Goal: Complete application form: Complete application form

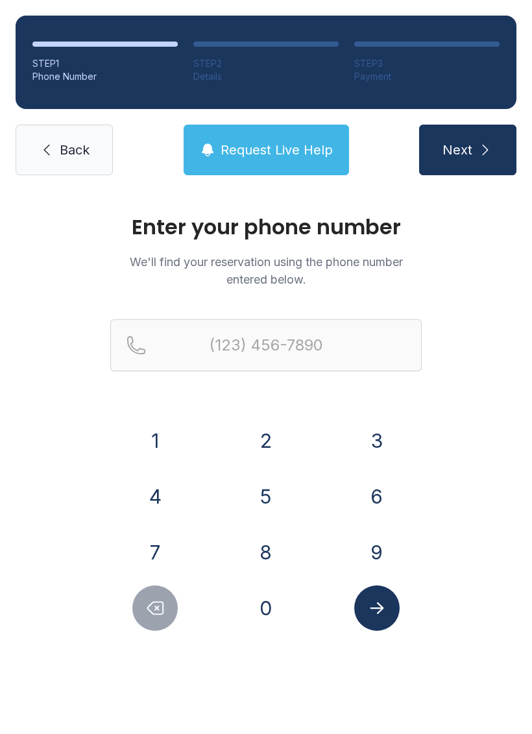
click at [262, 438] on button "2" at bounding box center [265, 440] width 45 height 45
click at [382, 491] on button "6" at bounding box center [376, 496] width 45 height 45
click at [265, 446] on button "2" at bounding box center [265, 440] width 45 height 45
click at [364, 490] on button "6" at bounding box center [376, 496] width 45 height 45
click at [363, 489] on button "6" at bounding box center [376, 496] width 45 height 45
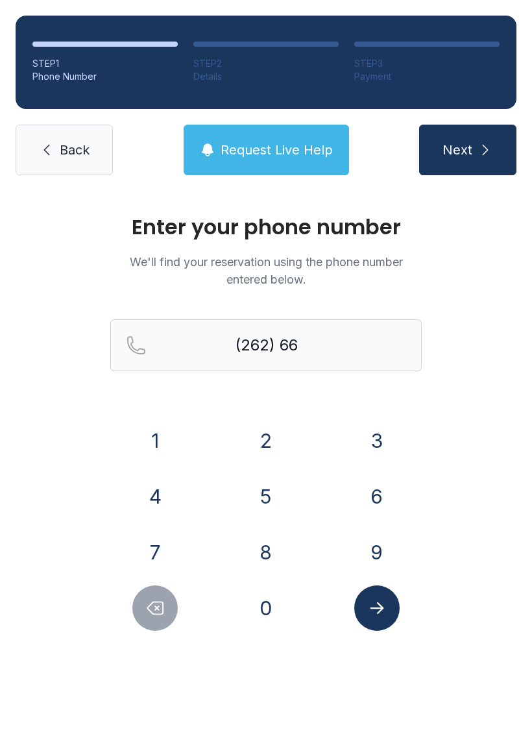
click at [377, 489] on button "6" at bounding box center [376, 496] width 45 height 45
click at [265, 614] on button "0" at bounding box center [265, 607] width 45 height 45
click at [371, 511] on button "6" at bounding box center [376, 496] width 45 height 45
click at [387, 494] on button "6" at bounding box center [376, 496] width 45 height 45
click at [157, 544] on button "7" at bounding box center [154, 552] width 45 height 45
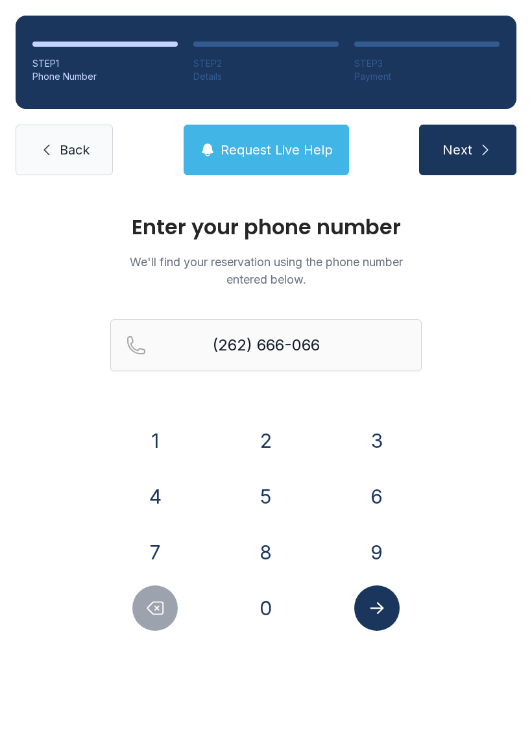
type input "[PHONE_NUMBER]"
click at [384, 626] on button "Submit lookup form" at bounding box center [376, 607] width 45 height 45
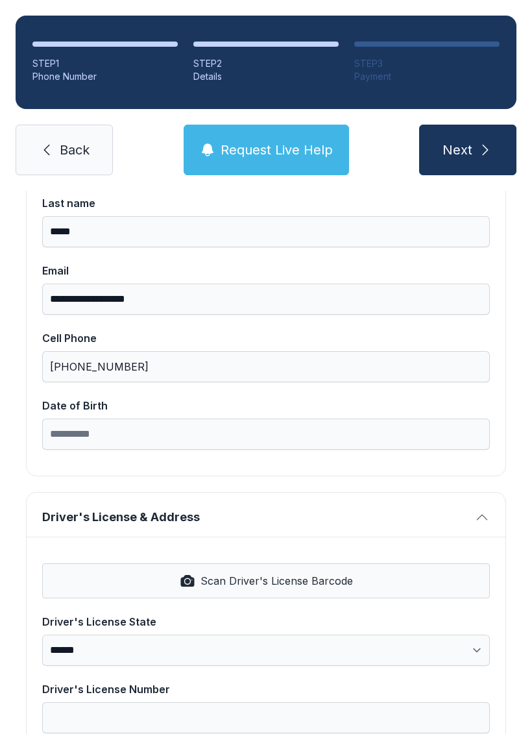
scroll to position [206, 0]
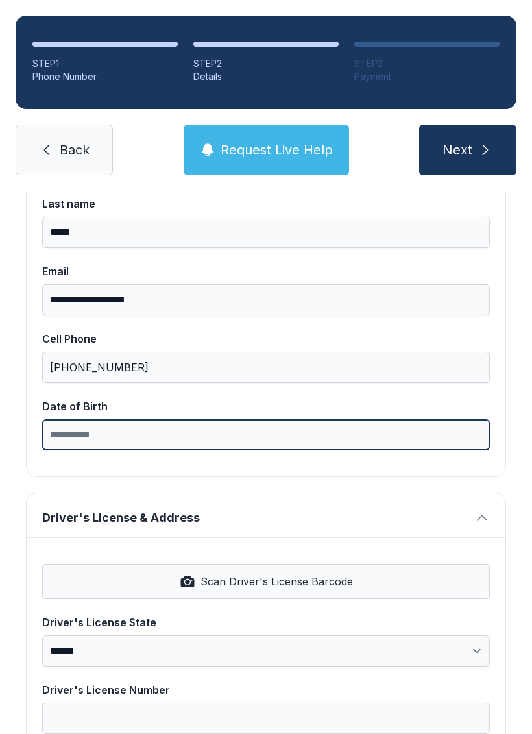
click at [291, 445] on input "Date of Birth" at bounding box center [266, 434] width 448 height 31
type input "*"
type input "**********"
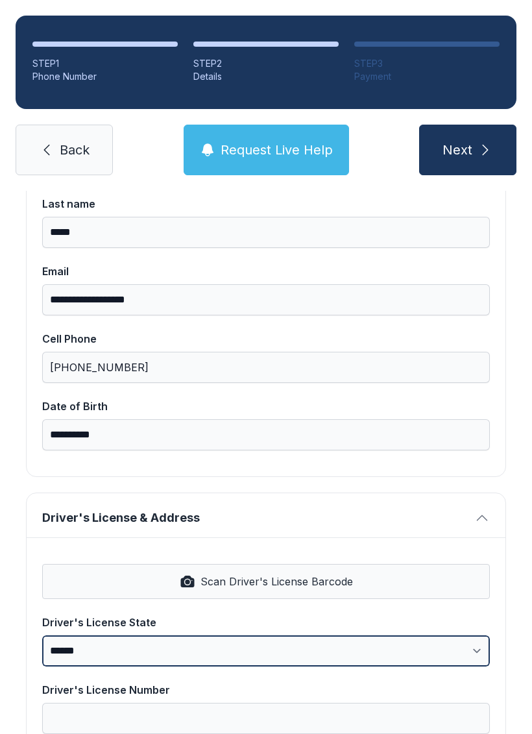
scroll to position [32, 0]
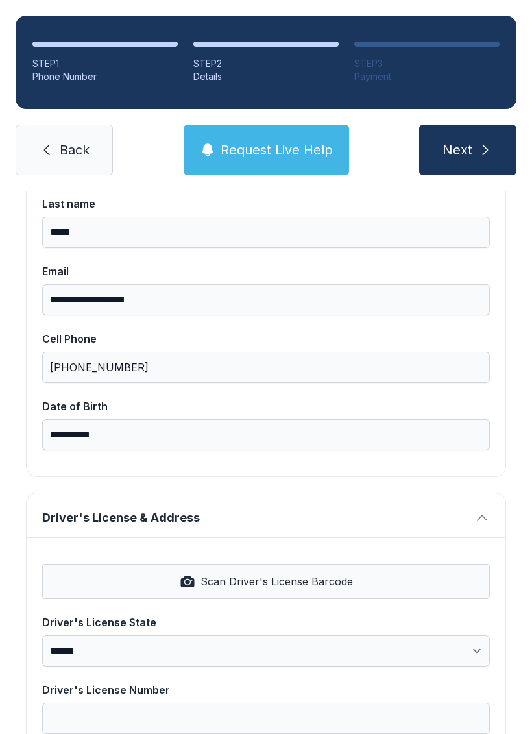
click at [437, 564] on button "Scan Driver's License Barcode" at bounding box center [266, 581] width 448 height 35
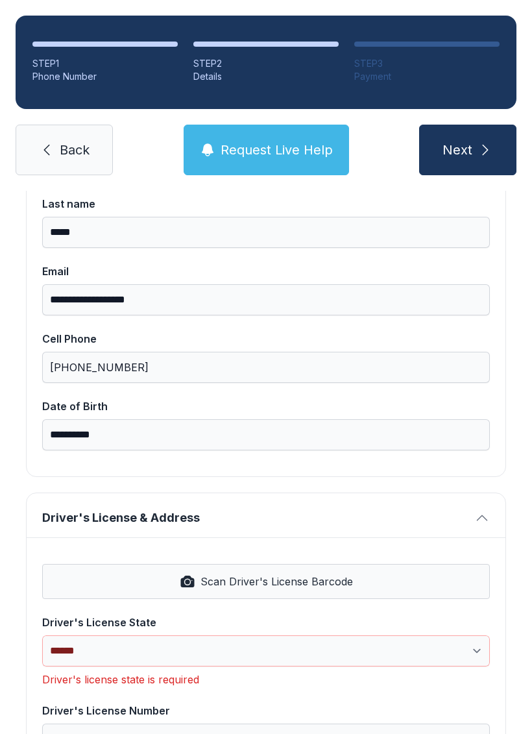
select select "**"
type input "**********"
type input "********"
select select "**"
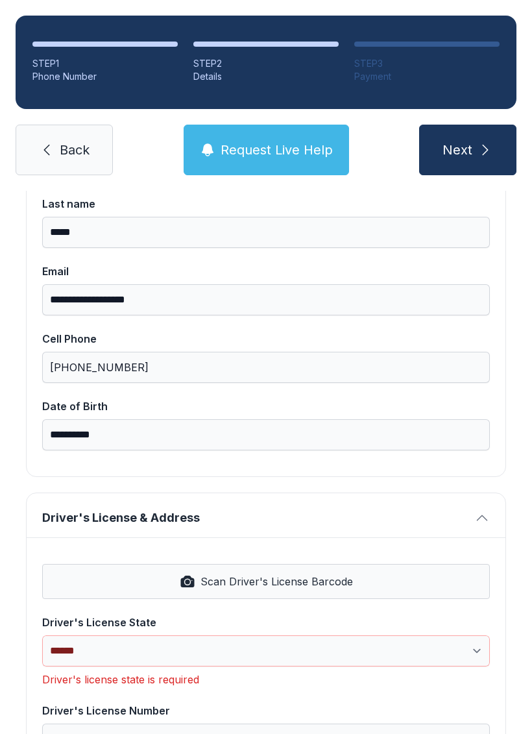
type input "*****"
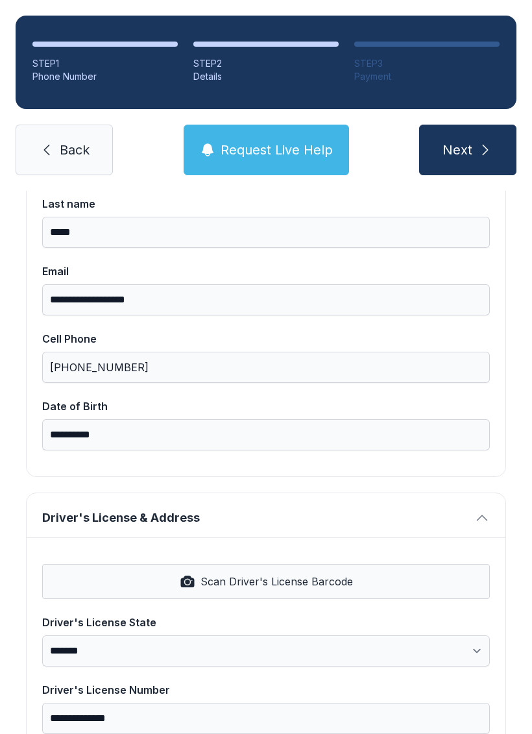
click at [376, 564] on button "Scan Driver's License Barcode" at bounding box center [266, 581] width 448 height 35
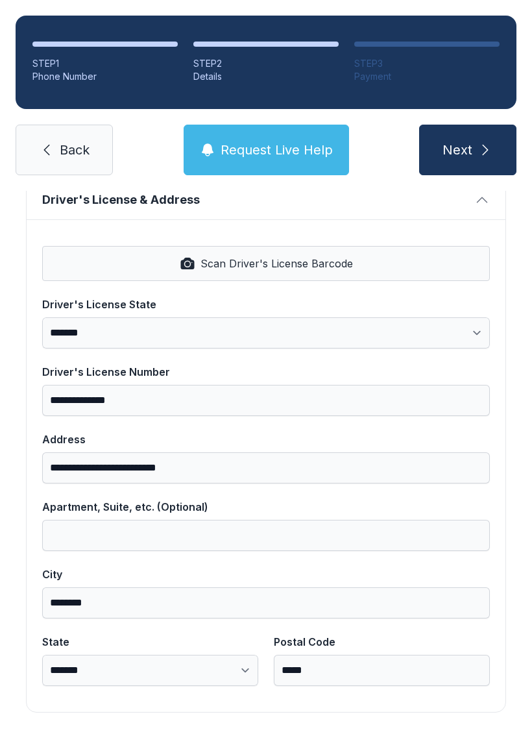
scroll to position [523, 0]
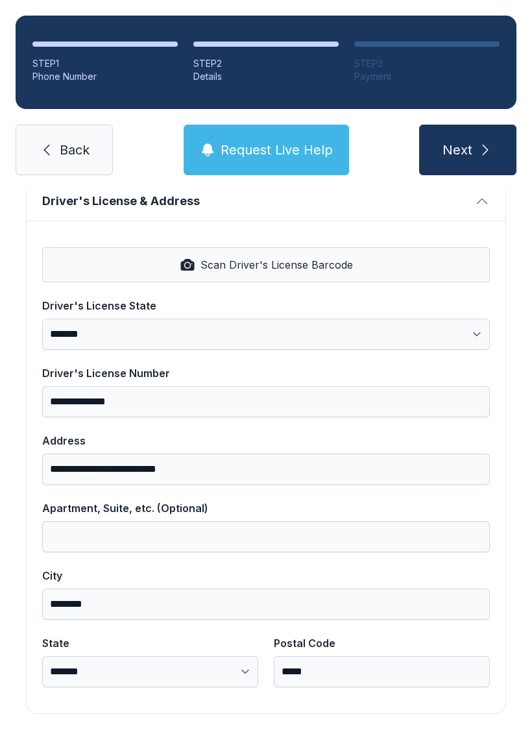
click at [473, 125] on button "Next" at bounding box center [467, 150] width 97 height 51
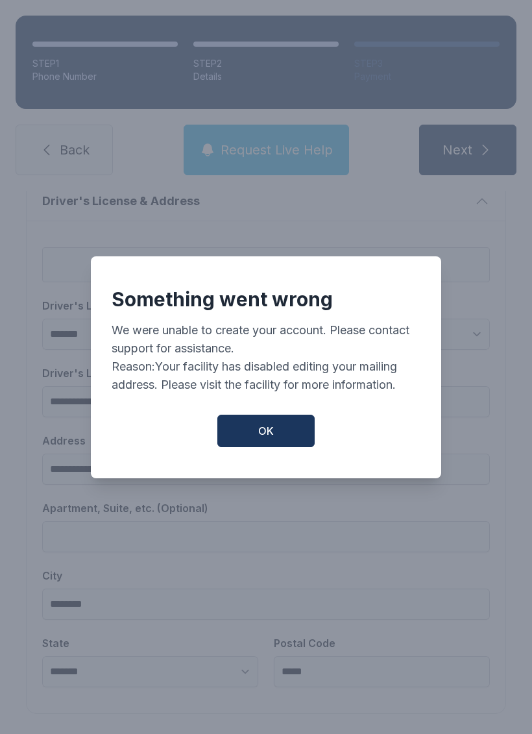
click at [274, 431] on button "OK" at bounding box center [265, 431] width 97 height 32
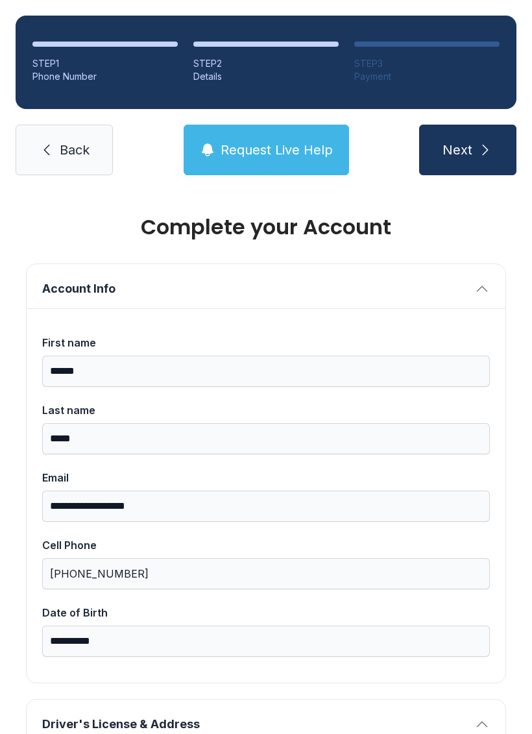
scroll to position [0, 0]
click at [473, 125] on button "Next" at bounding box center [467, 150] width 97 height 51
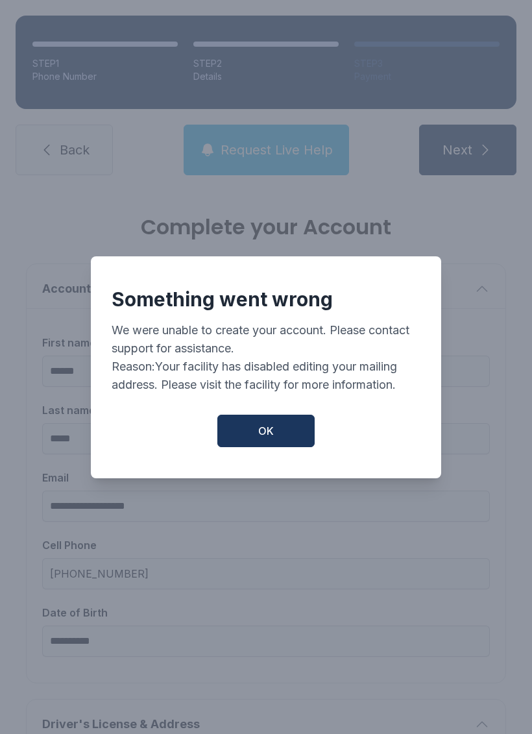
click at [275, 430] on button "OK" at bounding box center [265, 431] width 97 height 32
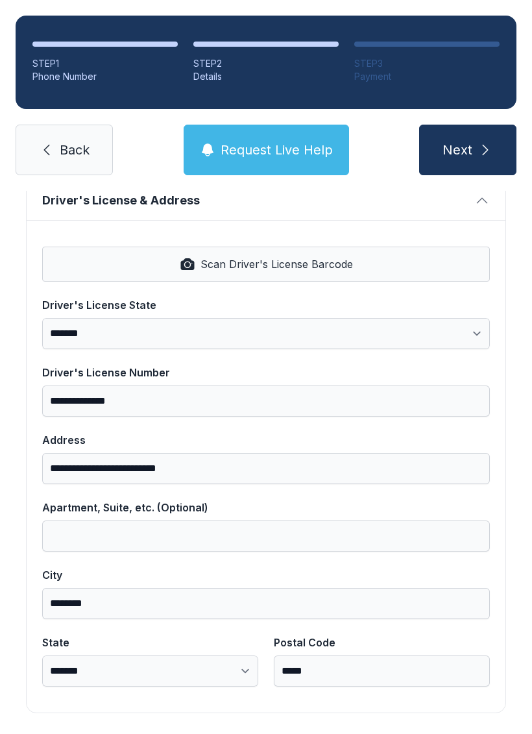
scroll to position [523, 0]
click at [469, 141] on span "Next" at bounding box center [458, 150] width 30 height 18
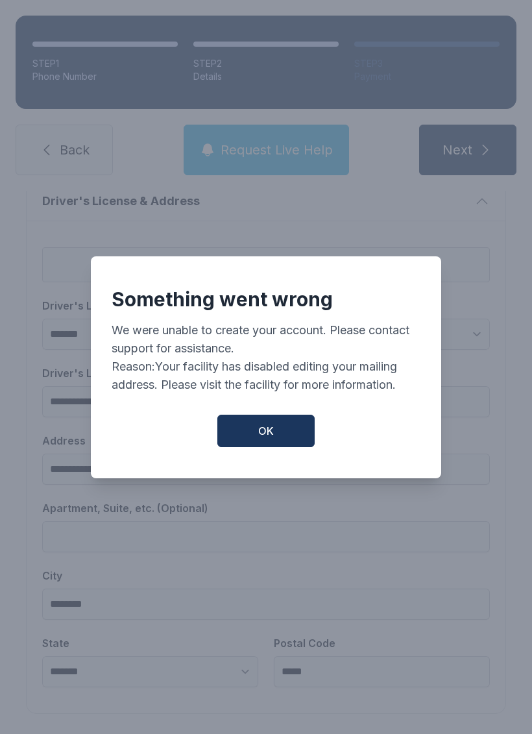
click at [287, 422] on button "OK" at bounding box center [265, 431] width 97 height 32
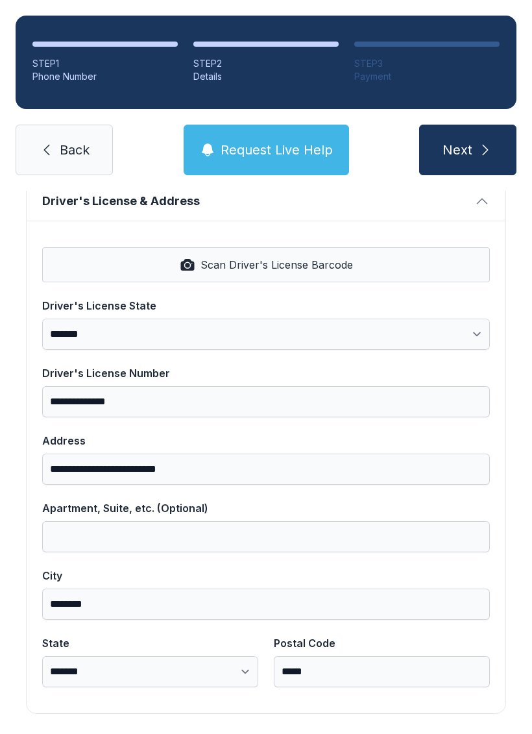
click at [472, 125] on button "Next" at bounding box center [467, 150] width 97 height 51
click at [210, 257] on span "Scan Driver's License Barcode" at bounding box center [277, 265] width 152 height 16
click at [376, 247] on button "Scan Driver's License Barcode" at bounding box center [266, 264] width 448 height 35
click at [476, 125] on button "Next" at bounding box center [467, 150] width 97 height 51
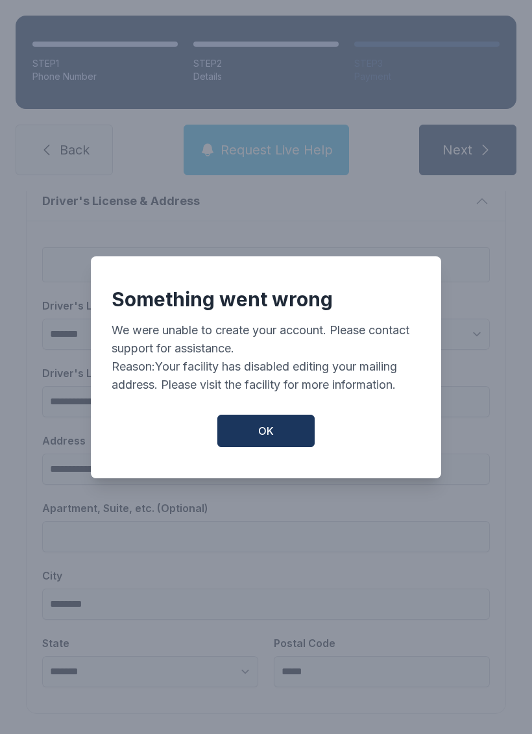
click at [280, 420] on button "OK" at bounding box center [265, 431] width 97 height 32
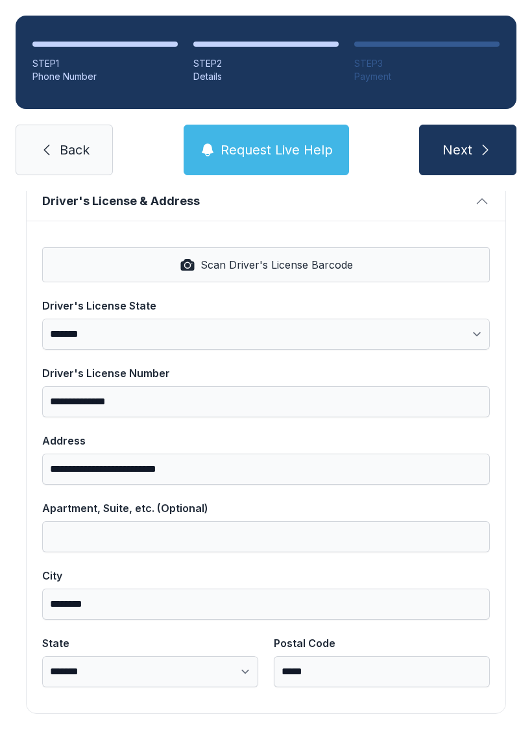
click at [103, 221] on div "**********" at bounding box center [266, 467] width 479 height 493
click at [207, 257] on span "Scan Driver's License Barcode" at bounding box center [277, 265] width 152 height 16
click at [452, 141] on span "Next" at bounding box center [458, 150] width 30 height 18
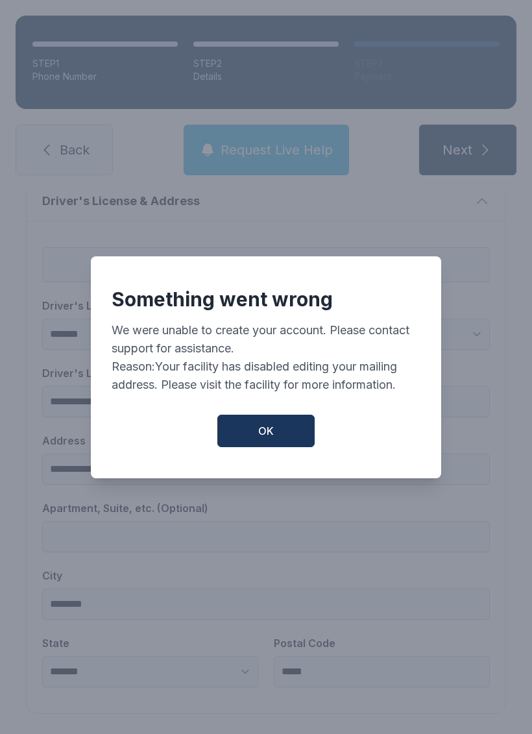
click at [279, 432] on button "OK" at bounding box center [265, 431] width 97 height 32
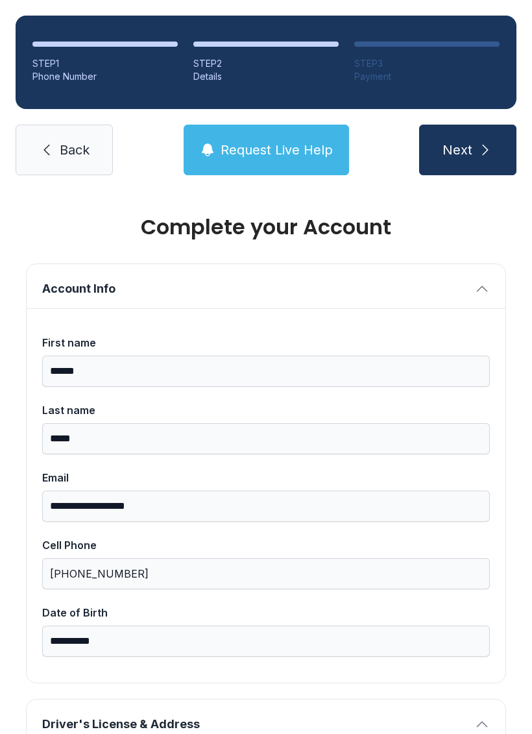
scroll to position [0, 0]
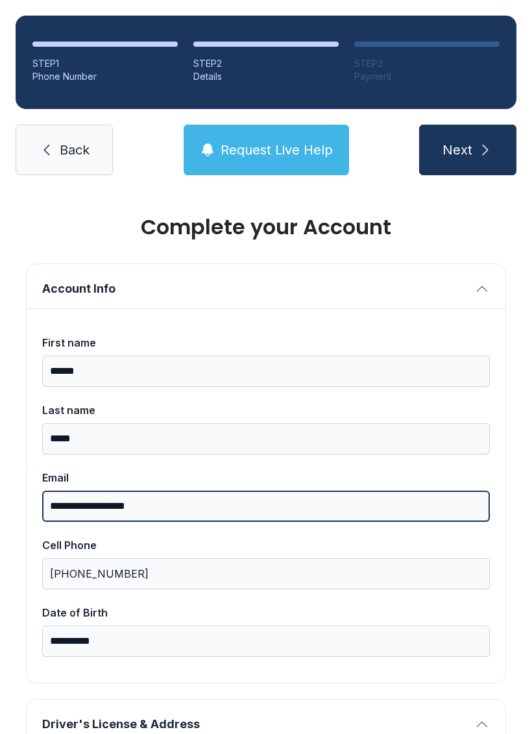
click at [66, 491] on input "**********" at bounding box center [266, 506] width 448 height 31
click at [58, 491] on input "**********" at bounding box center [266, 506] width 448 height 31
click at [60, 491] on input "**********" at bounding box center [266, 506] width 448 height 31
type input "**********"
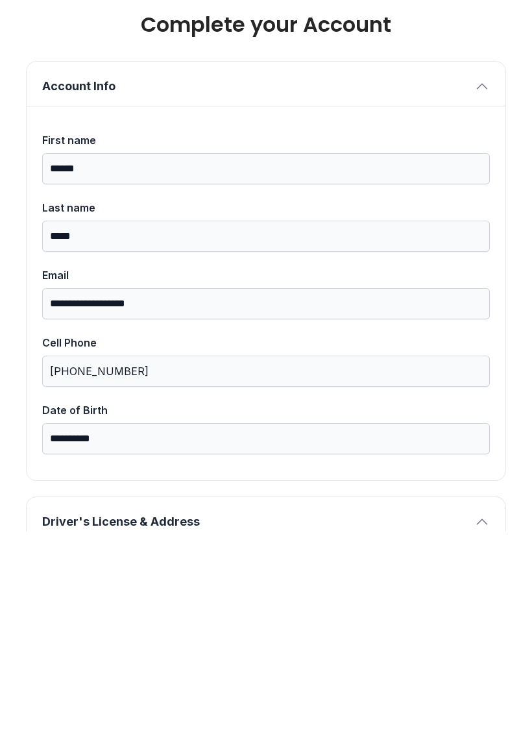
click at [530, 191] on div "**********" at bounding box center [266, 740] width 532 height 1098
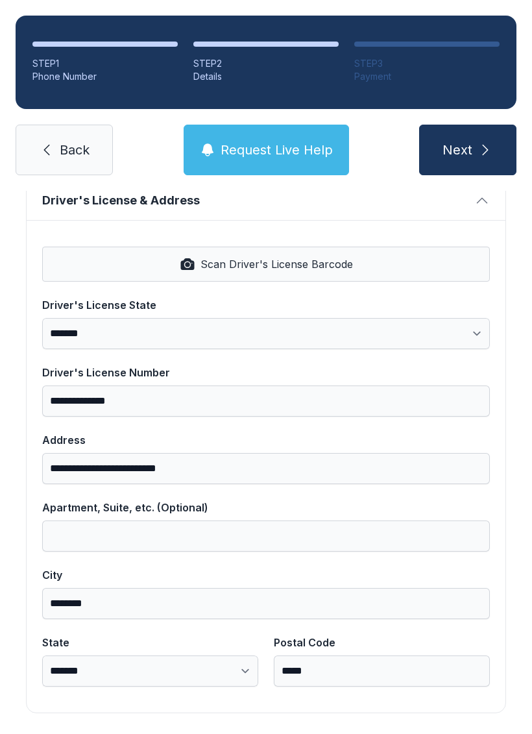
scroll to position [523, 0]
click at [481, 130] on button "Next" at bounding box center [467, 150] width 97 height 51
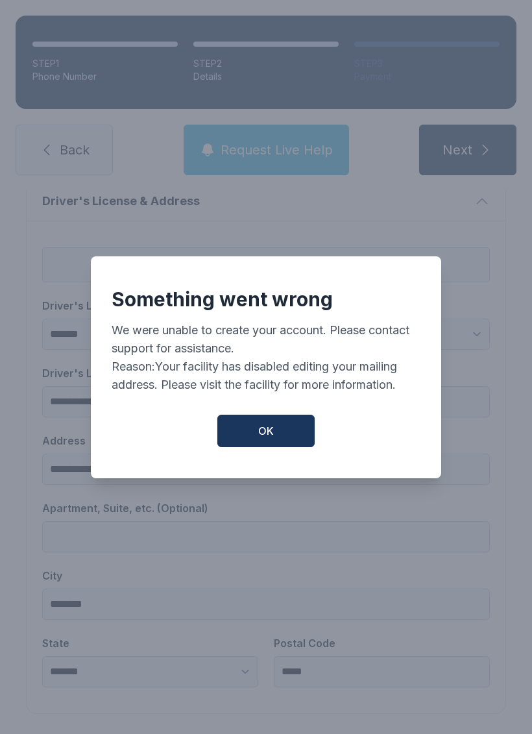
click at [289, 424] on button "OK" at bounding box center [265, 431] width 97 height 32
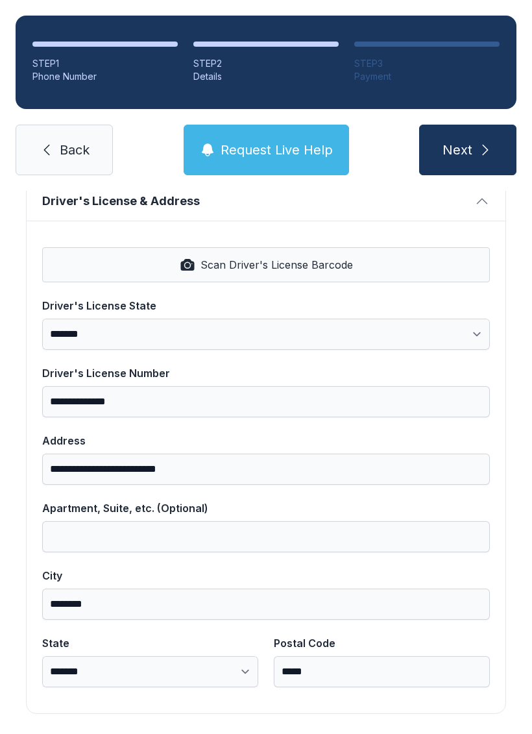
click at [466, 141] on span "Next" at bounding box center [458, 150] width 30 height 18
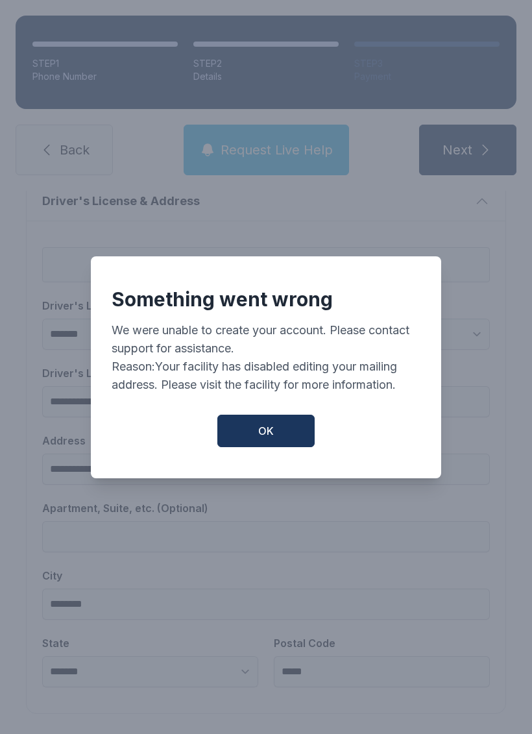
click at [273, 441] on button "OK" at bounding box center [265, 431] width 97 height 32
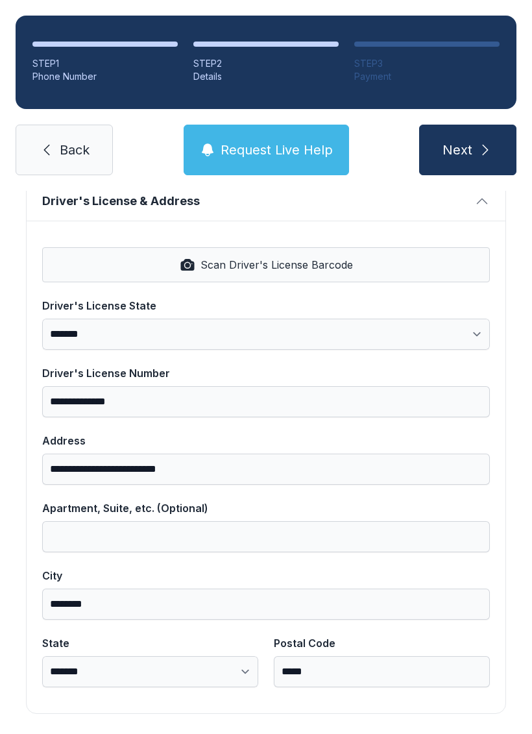
click at [317, 257] on span "Scan Driver's License Barcode" at bounding box center [277, 265] width 152 height 16
click at [478, 142] on icon "submit" at bounding box center [486, 150] width 16 height 16
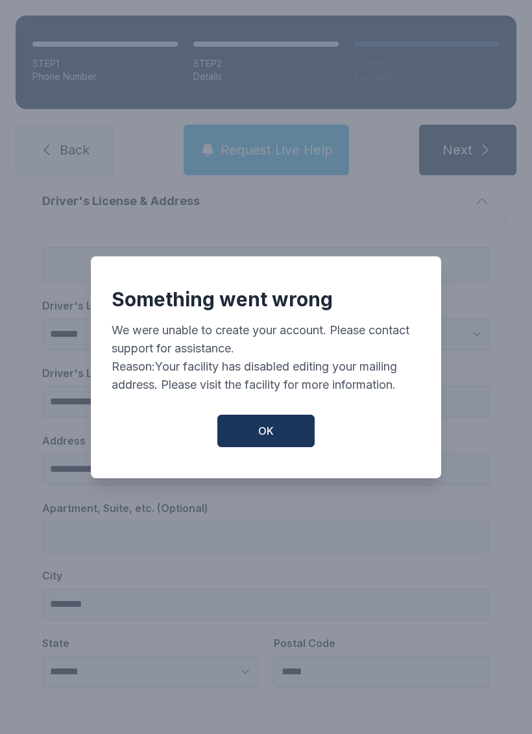
click at [280, 432] on button "OK" at bounding box center [265, 431] width 97 height 32
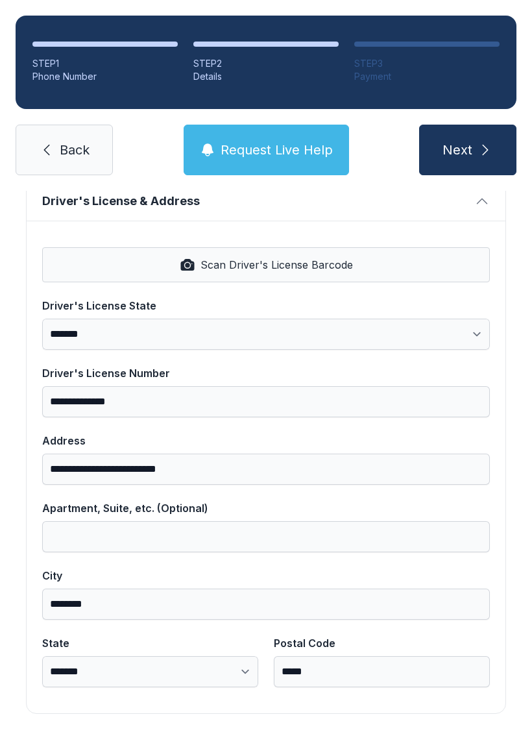
click at [474, 125] on button "Next" at bounding box center [467, 150] width 97 height 51
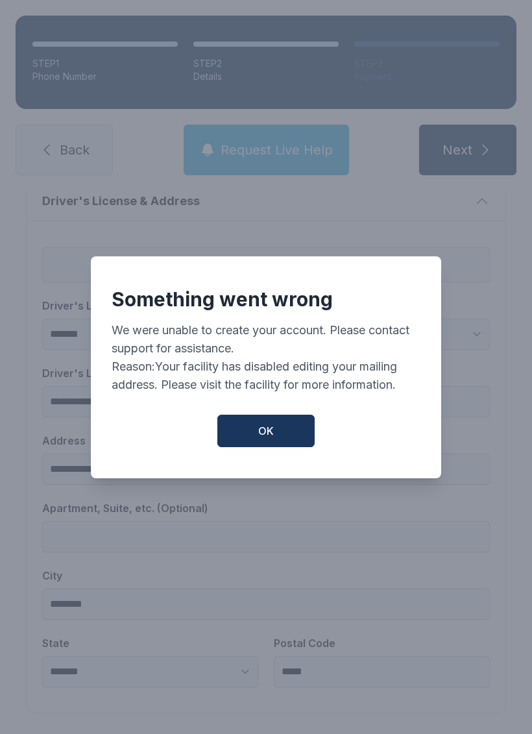
click at [269, 435] on span "OK" at bounding box center [266, 431] width 16 height 16
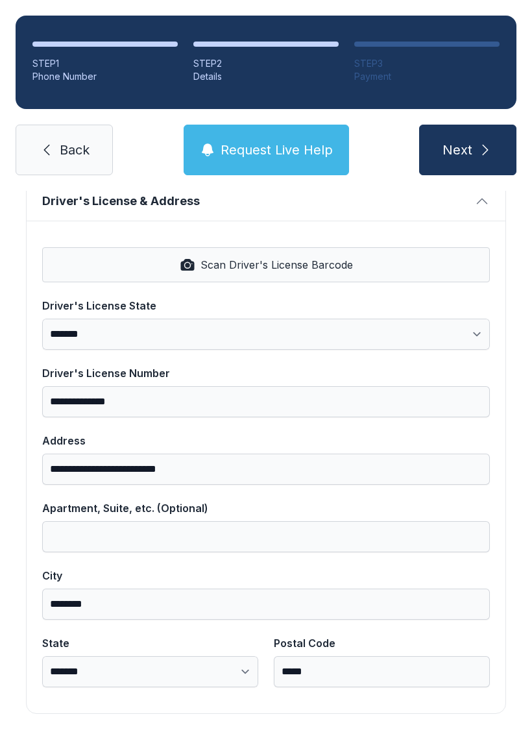
click at [469, 127] on button "Next" at bounding box center [467, 150] width 97 height 51
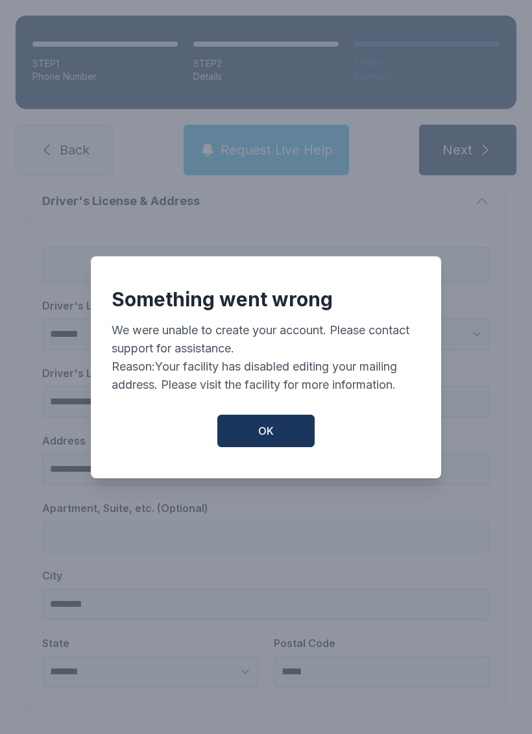
click at [249, 428] on button "OK" at bounding box center [265, 431] width 97 height 32
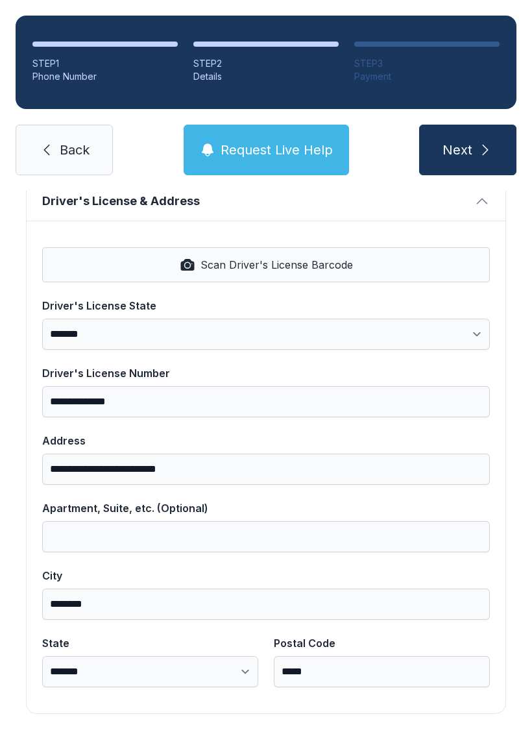
click at [478, 142] on icon "submit" at bounding box center [486, 150] width 16 height 16
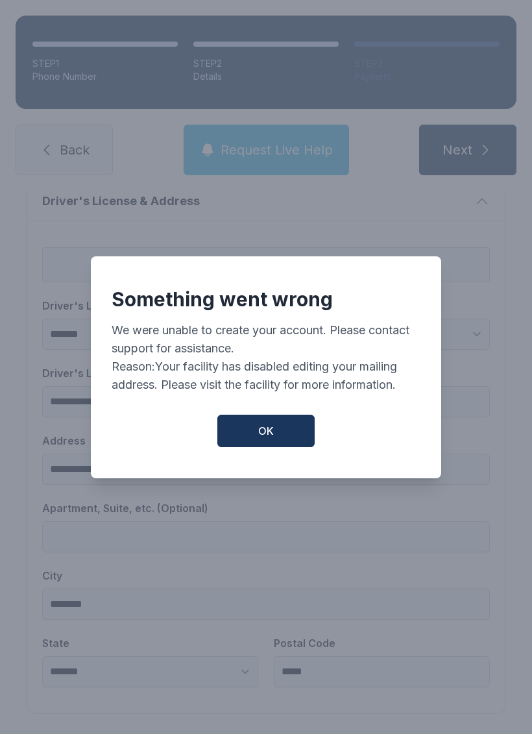
click at [278, 426] on button "OK" at bounding box center [265, 431] width 97 height 32
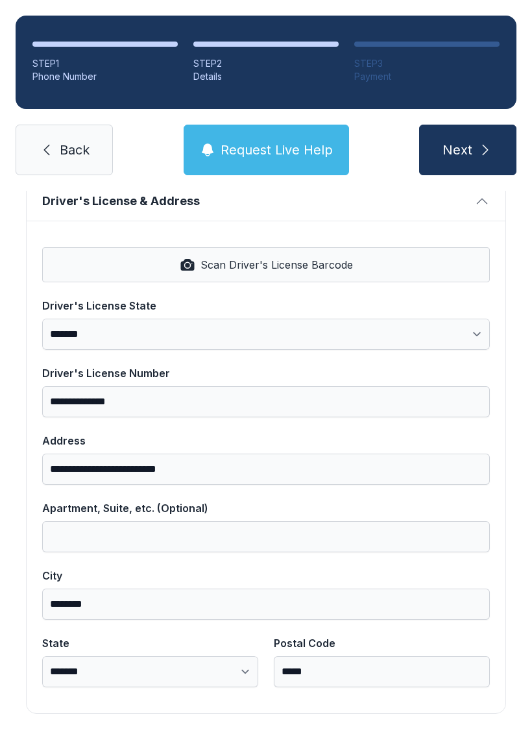
click at [469, 141] on span "Next" at bounding box center [458, 150] width 30 height 18
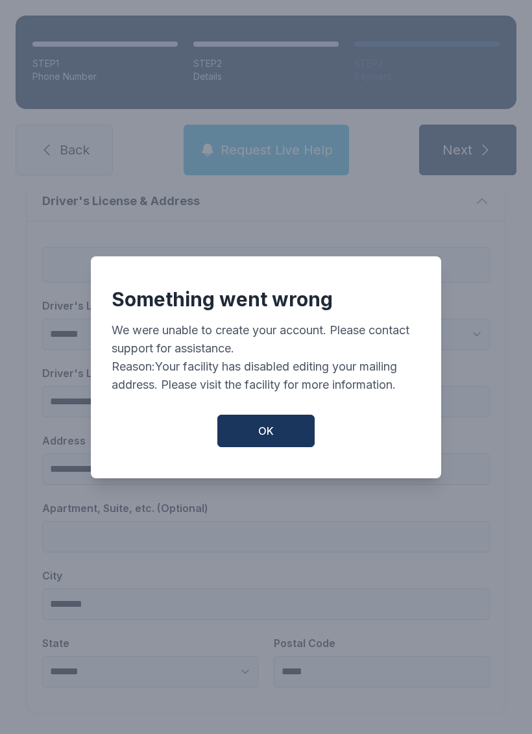
click at [278, 432] on button "OK" at bounding box center [265, 431] width 97 height 32
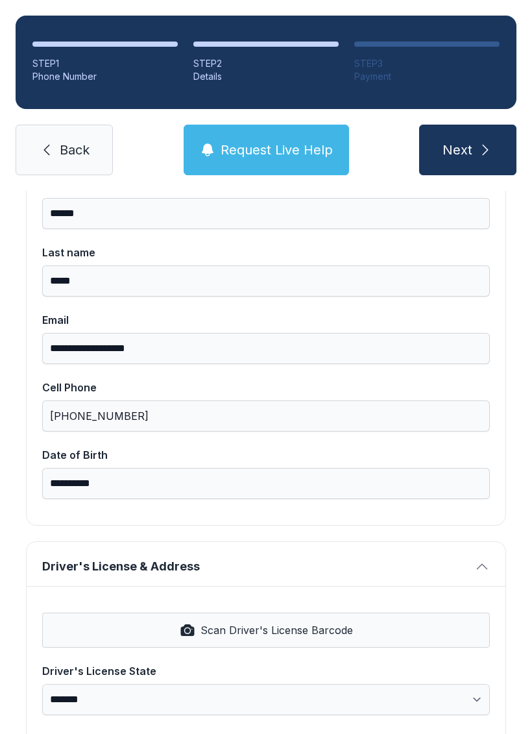
scroll to position [159, 0]
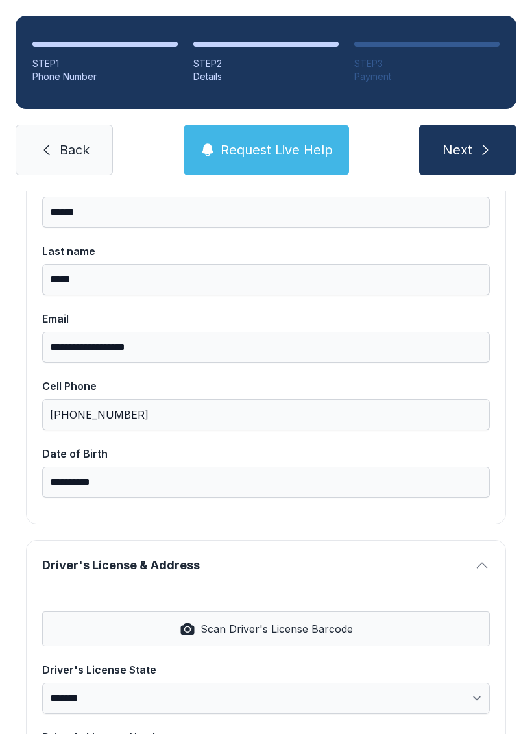
click at [481, 125] on button "Next" at bounding box center [467, 150] width 97 height 51
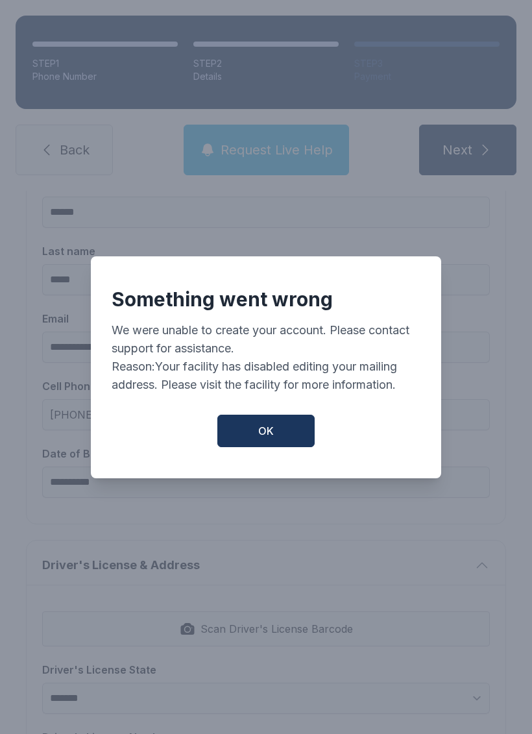
click at [251, 424] on button "OK" at bounding box center [265, 431] width 97 height 32
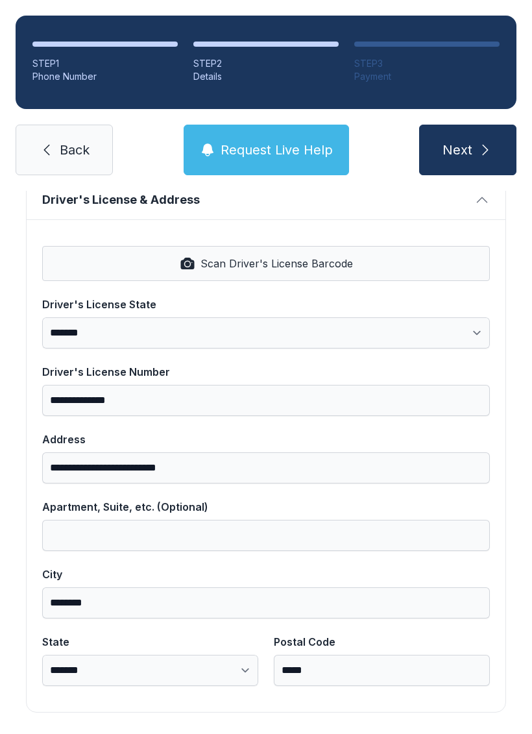
scroll to position [523, 0]
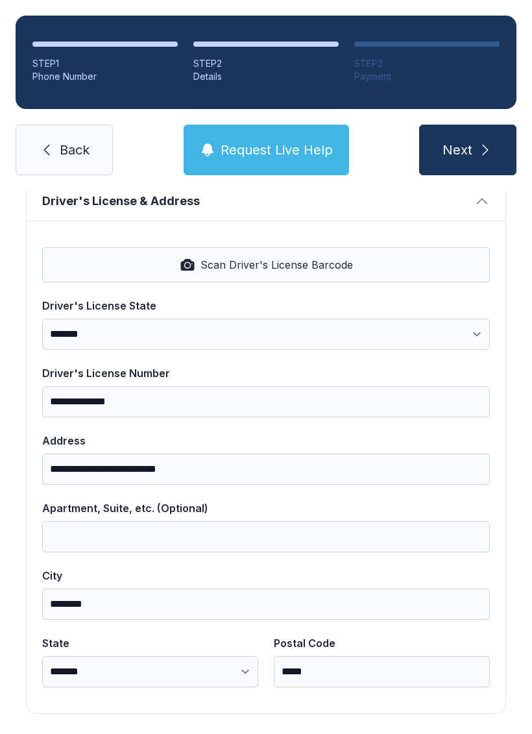
click at [457, 141] on span "Next" at bounding box center [458, 150] width 30 height 18
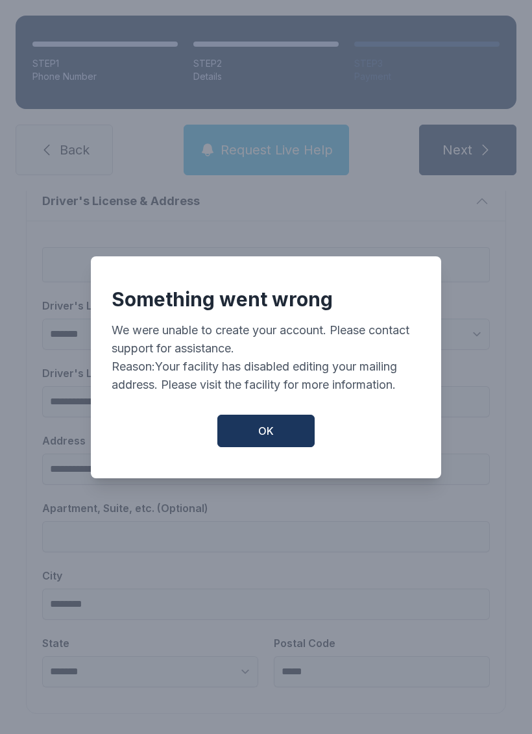
click at [271, 421] on button "OK" at bounding box center [265, 431] width 97 height 32
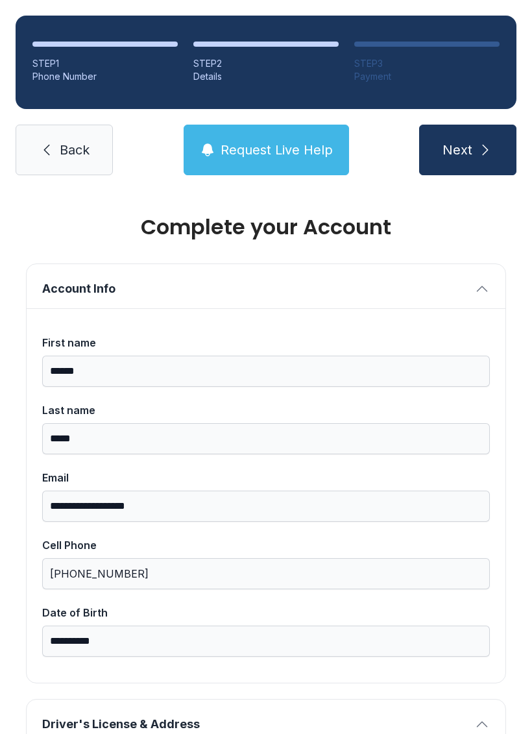
scroll to position [0, 0]
